Goal: Task Accomplishment & Management: Manage account settings

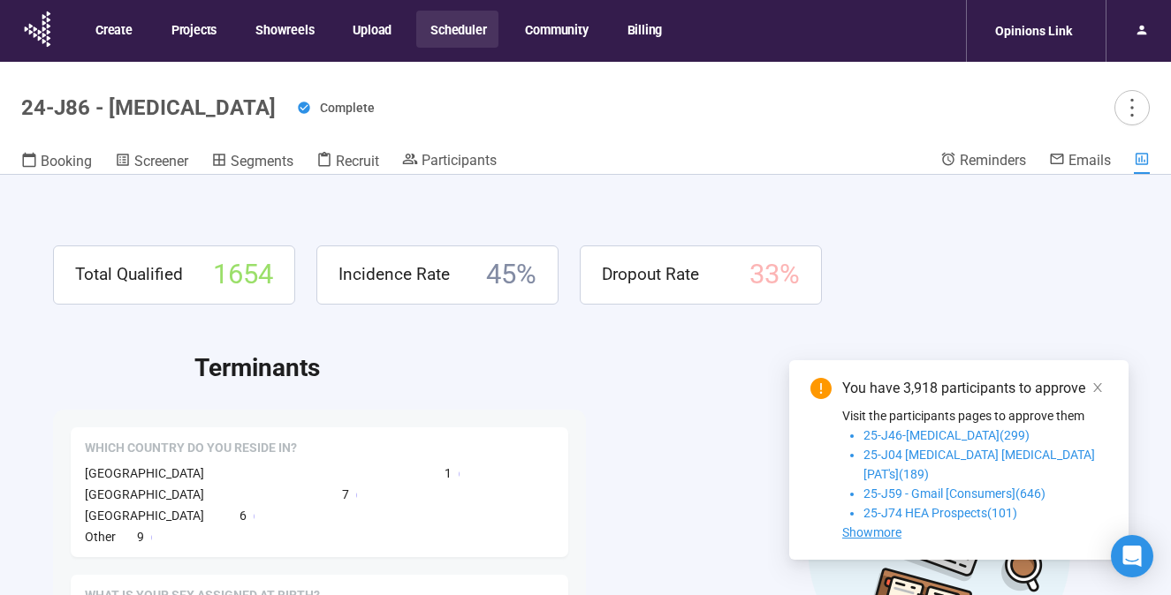
click at [459, 25] on button "Scheduler" at bounding box center [457, 29] width 82 height 37
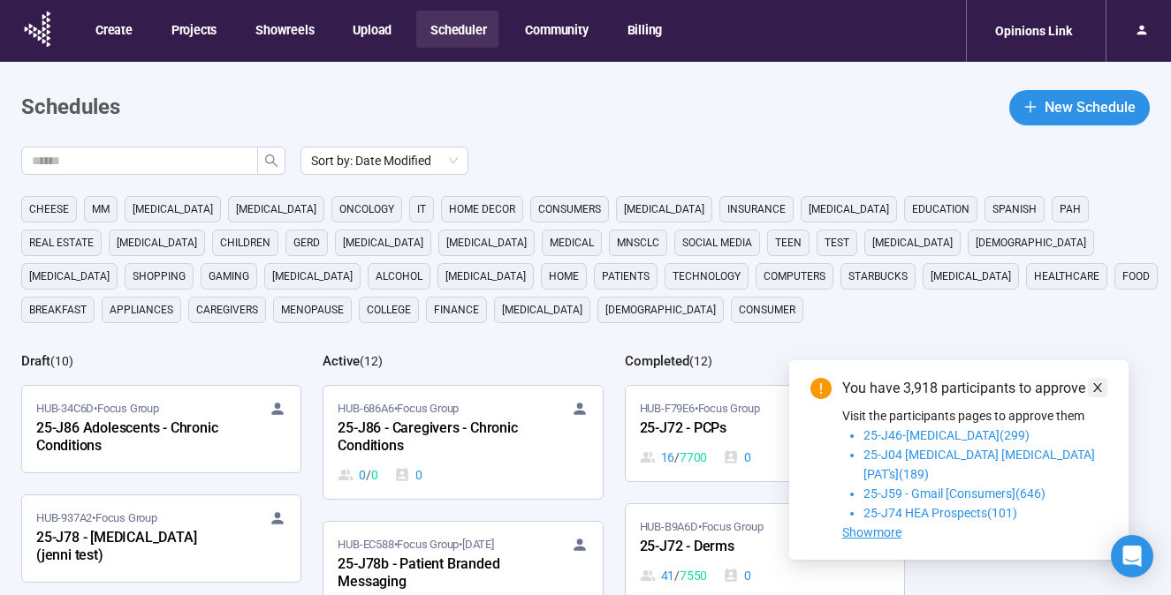
click at [1098, 392] on icon "close" at bounding box center [1097, 387] width 9 height 9
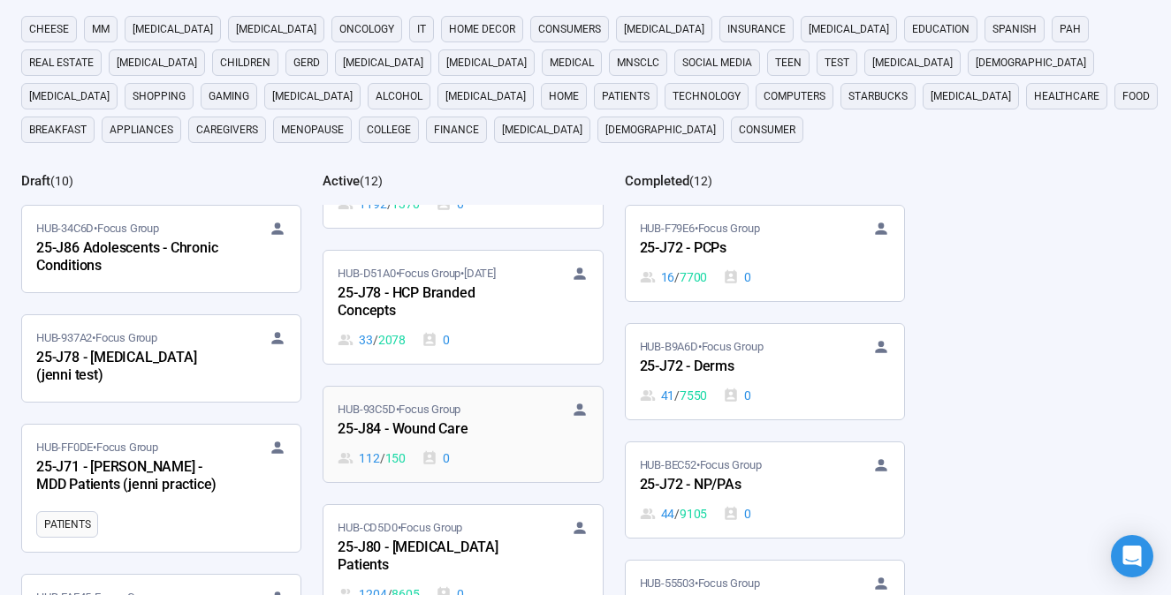
scroll to position [227, 0]
click at [428, 425] on div "25-J84 - Wound Care" at bounding box center [434, 430] width 194 height 23
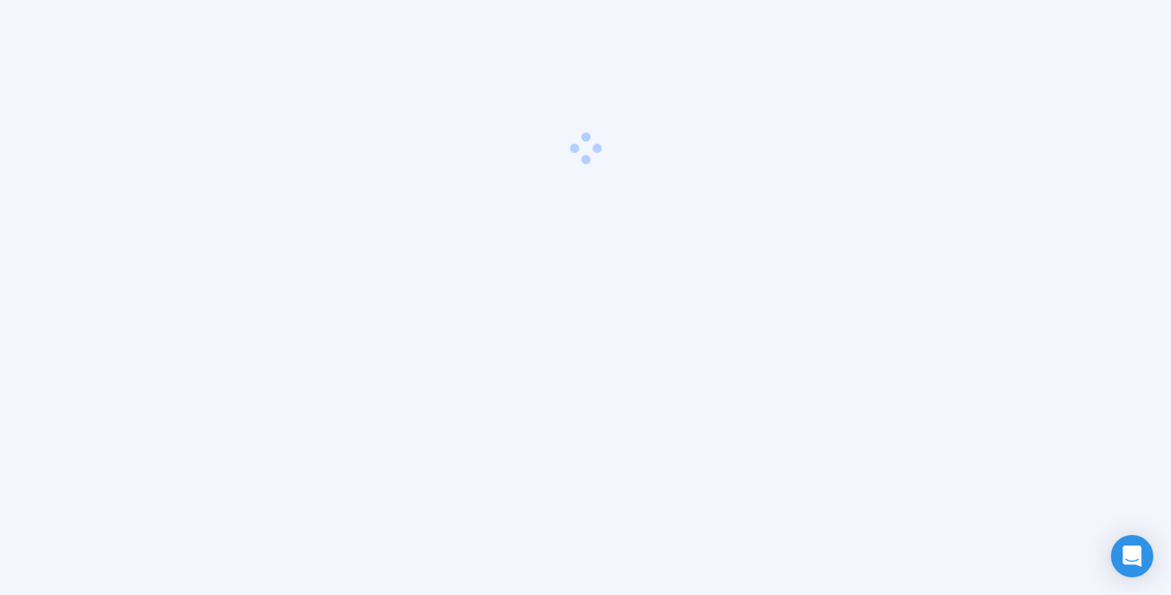
scroll to position [62, 0]
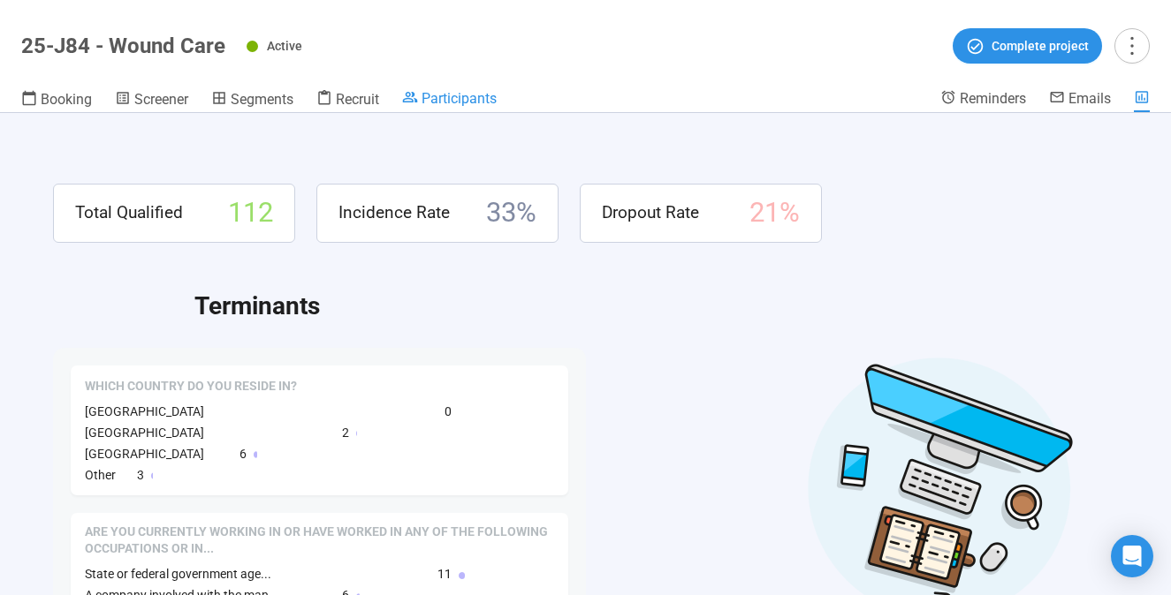
click at [468, 99] on span "Participants" at bounding box center [458, 98] width 75 height 17
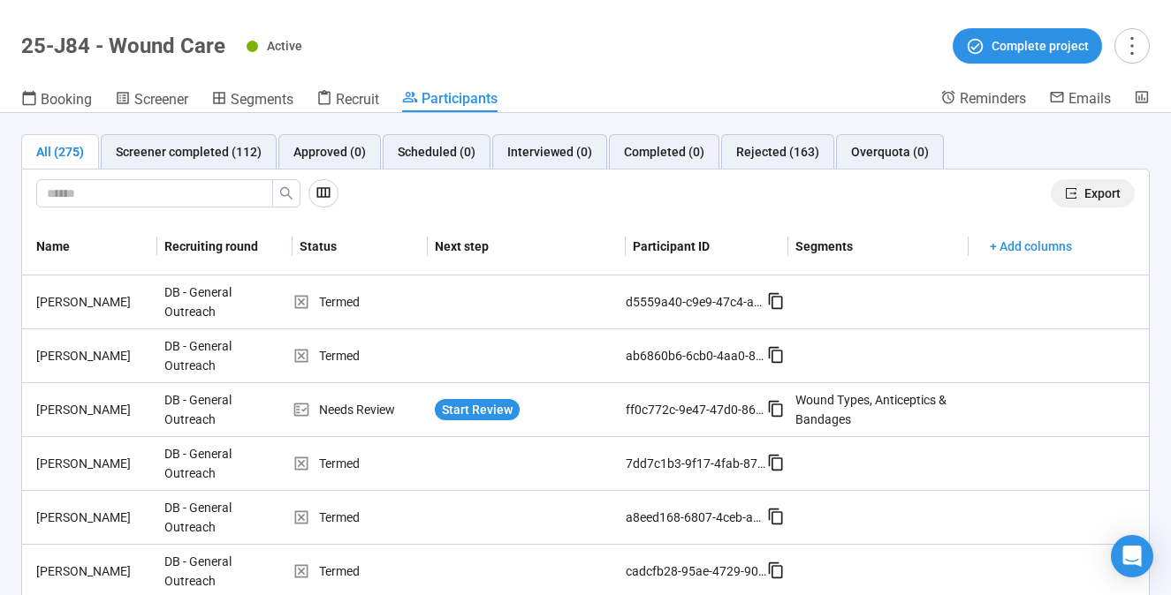
click at [1088, 196] on span "Export" at bounding box center [1102, 193] width 36 height 19
